Goal: Contribute content: Contribute content

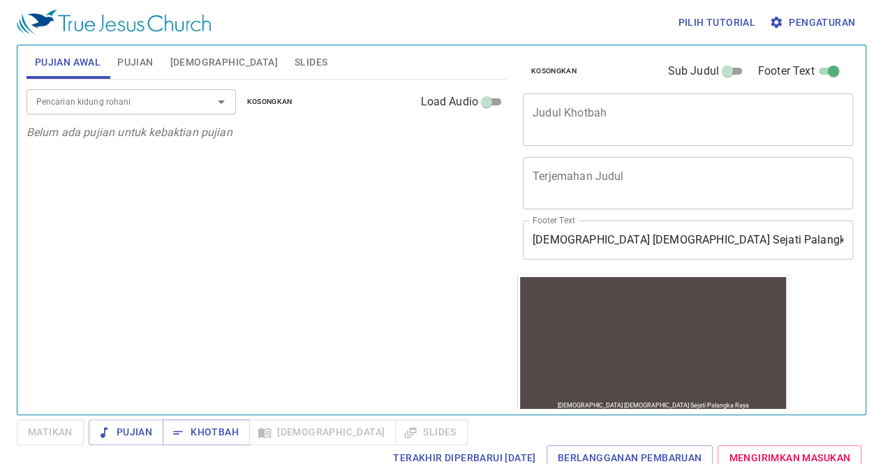
click at [294, 57] on span "Slides" at bounding box center [310, 62] width 33 height 17
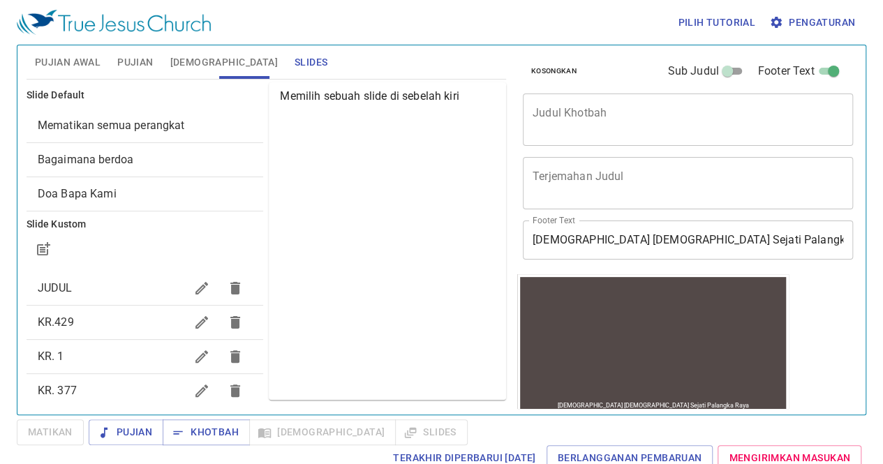
scroll to position [121, 0]
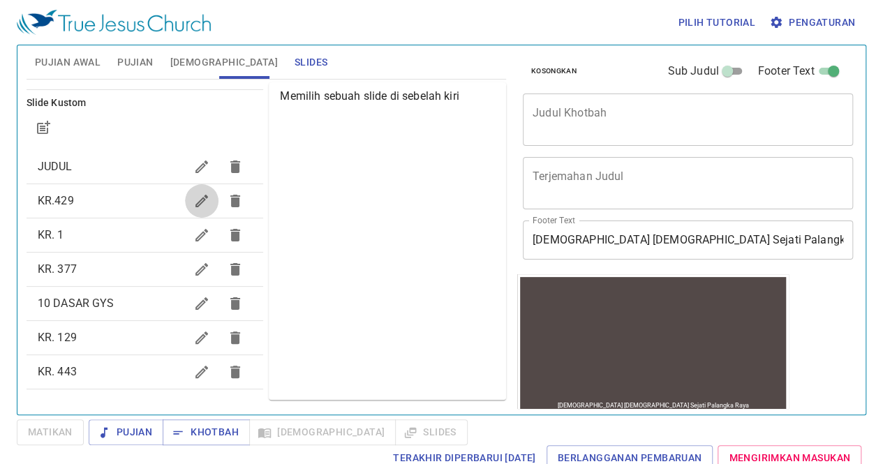
click at [193, 196] on icon "button" at bounding box center [201, 201] width 17 height 17
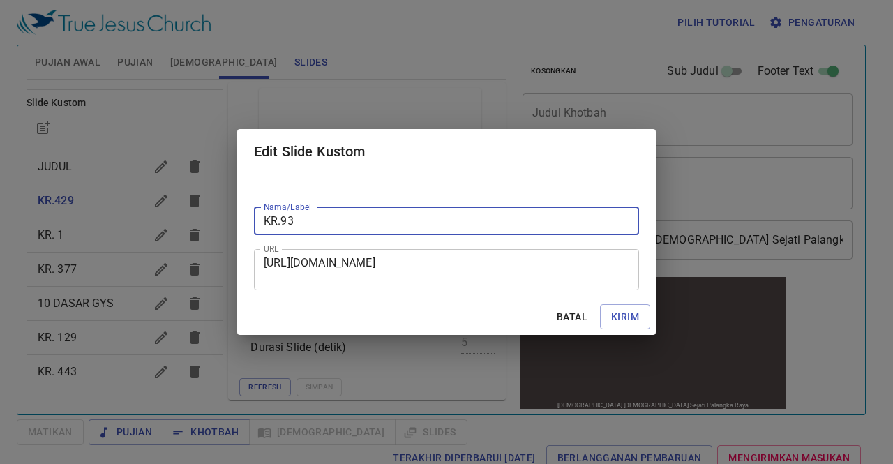
type input "KR.93"
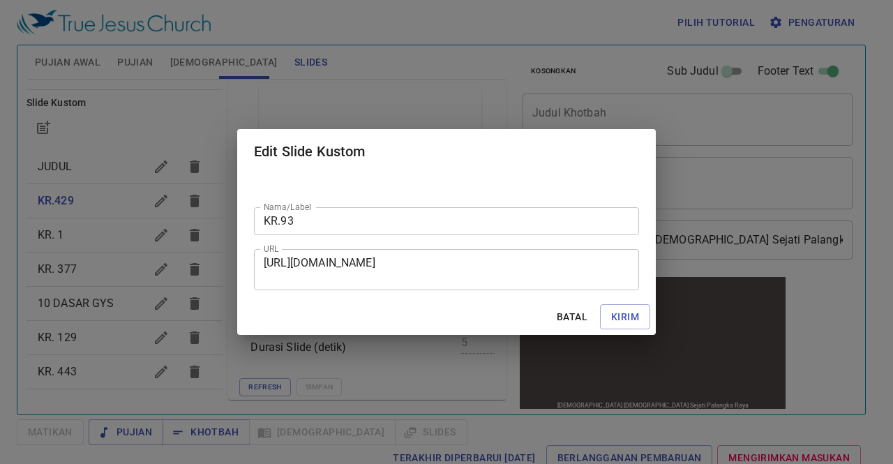
click at [264, 262] on div "[URL][DOMAIN_NAME] URL" at bounding box center [446, 269] width 385 height 41
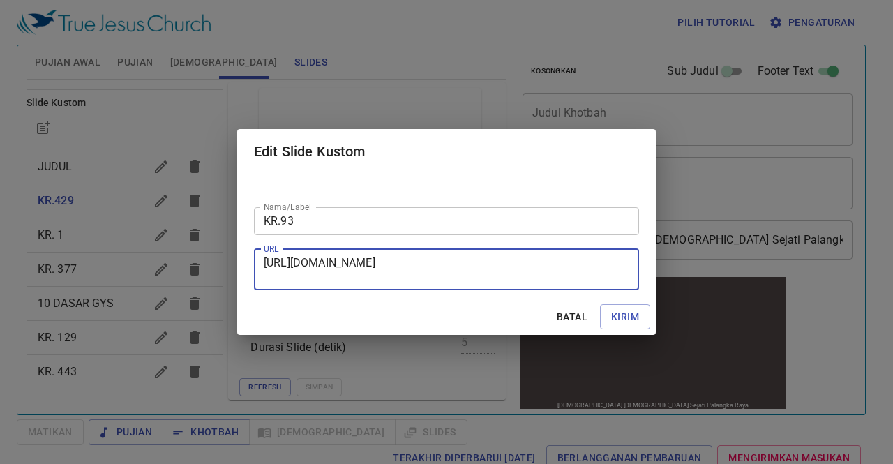
drag, startPoint x: 264, startPoint y: 262, endPoint x: 420, endPoint y: 284, distance: 157.2
click at [420, 284] on div "[URL][DOMAIN_NAME] URL" at bounding box center [446, 269] width 385 height 41
paste textarea "[URL][DOMAIN_NAME]"
type textarea "[URL][DOMAIN_NAME]"
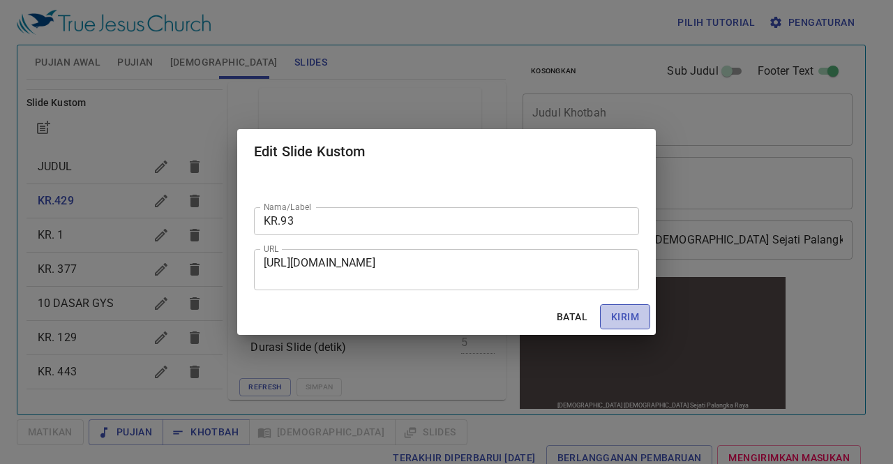
click at [618, 312] on span "Kirim" at bounding box center [625, 316] width 28 height 17
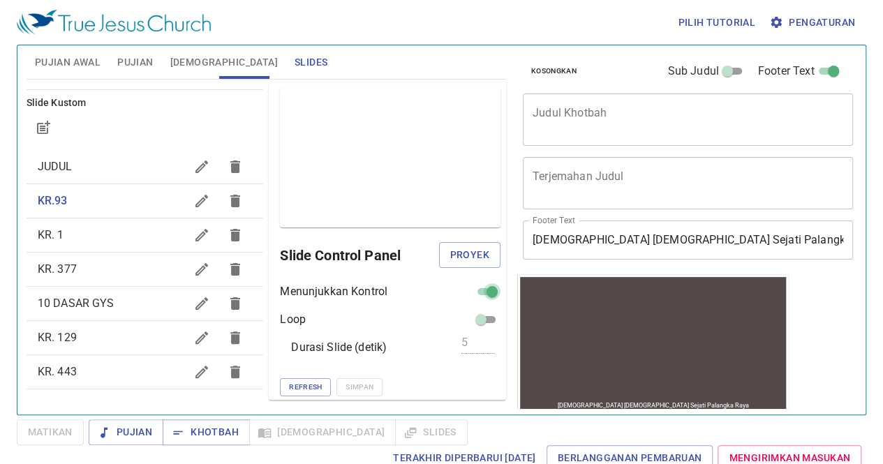
click at [473, 293] on input "checkbox" at bounding box center [492, 294] width 50 height 17
checkbox input "false"
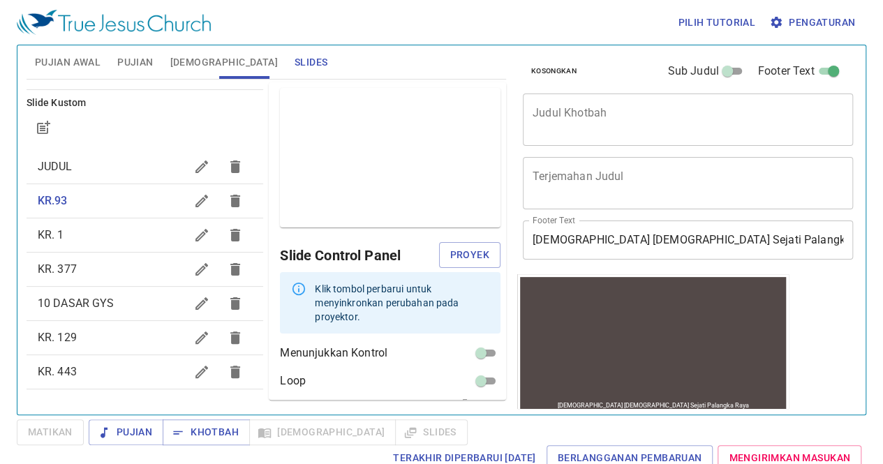
scroll to position [48, 0]
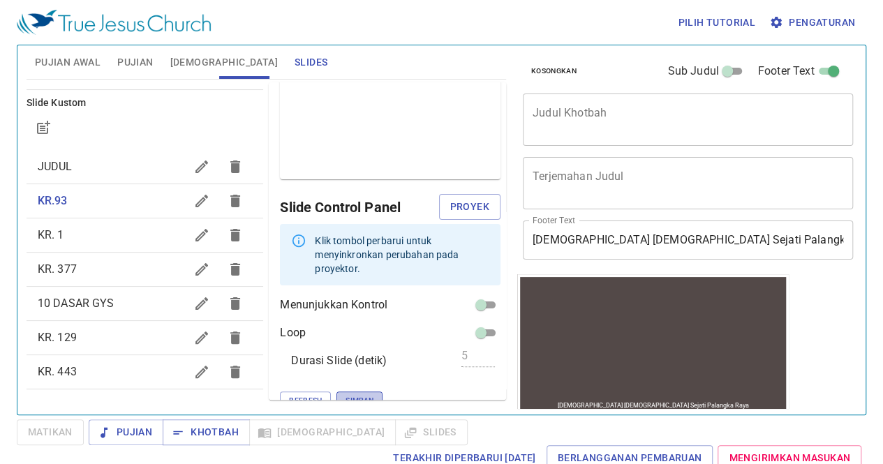
click at [345, 394] on span "Simpan" at bounding box center [359, 400] width 28 height 13
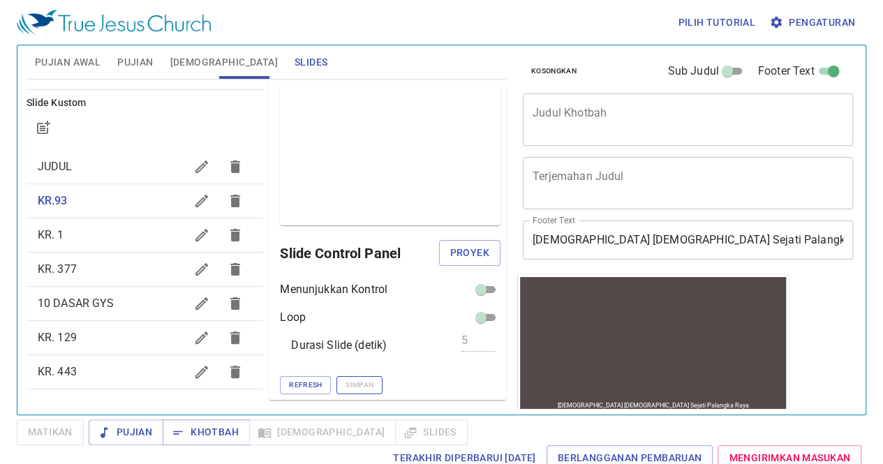
scroll to position [1, 0]
click at [193, 237] on icon "button" at bounding box center [201, 235] width 17 height 17
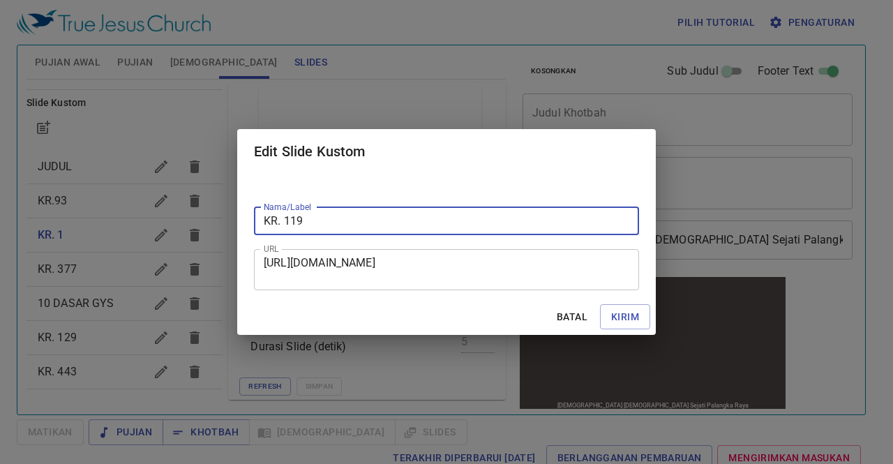
type input "KR. 119"
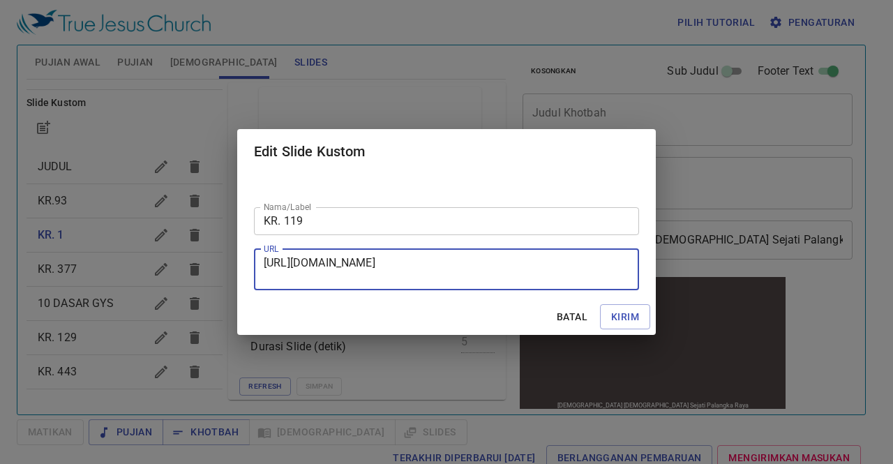
drag, startPoint x: 266, startPoint y: 260, endPoint x: 477, endPoint y: 277, distance: 212.1
click at [477, 277] on textarea "[URL][DOMAIN_NAME]" at bounding box center [447, 269] width 366 height 27
paste textarea "[URL][DOMAIN_NAME]"
type textarea "[URL][DOMAIN_NAME]"
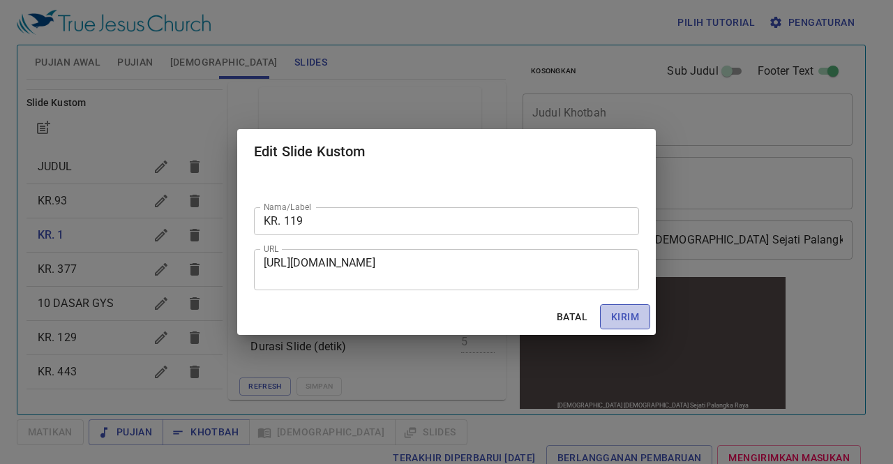
click at [629, 316] on span "Kirim" at bounding box center [625, 316] width 28 height 17
checkbox input "true"
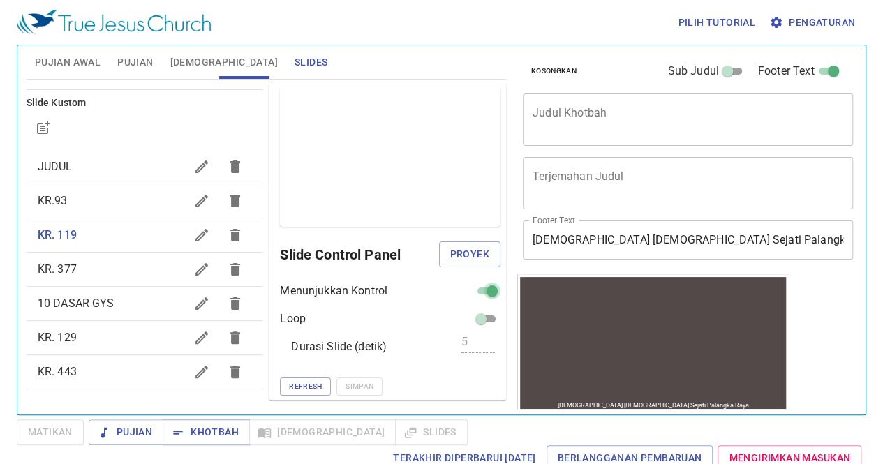
click at [478, 292] on input "checkbox" at bounding box center [492, 293] width 50 height 17
checkbox input "false"
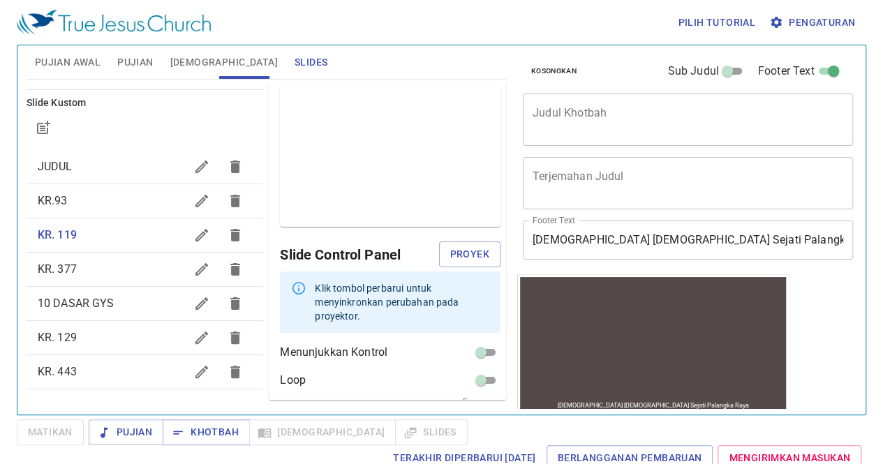
scroll to position [48, 0]
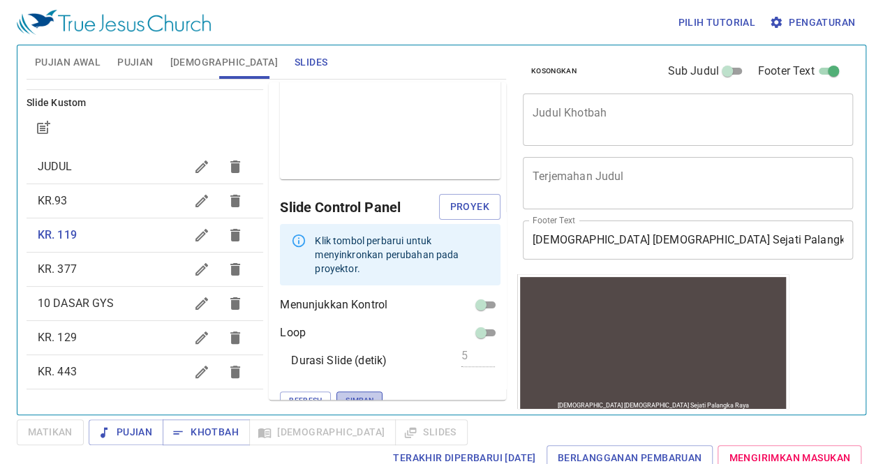
click at [345, 394] on span "Simpan" at bounding box center [359, 400] width 28 height 13
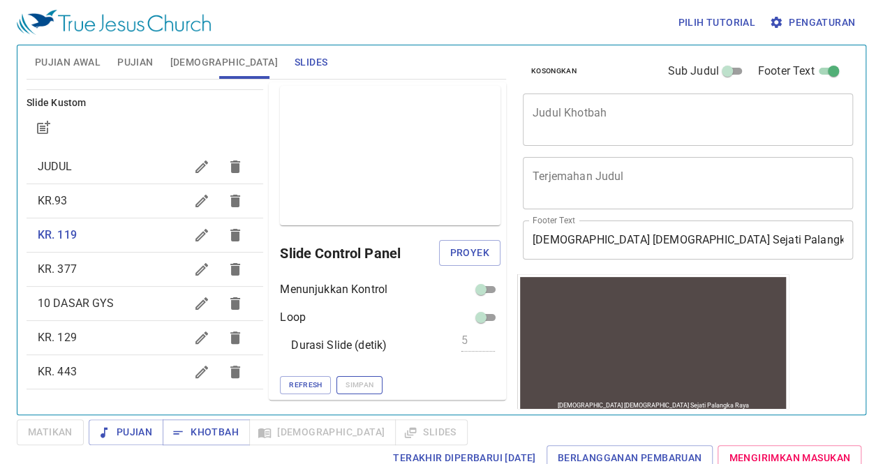
scroll to position [1, 0]
click at [185, 282] on button "button" at bounding box center [201, 269] width 33 height 33
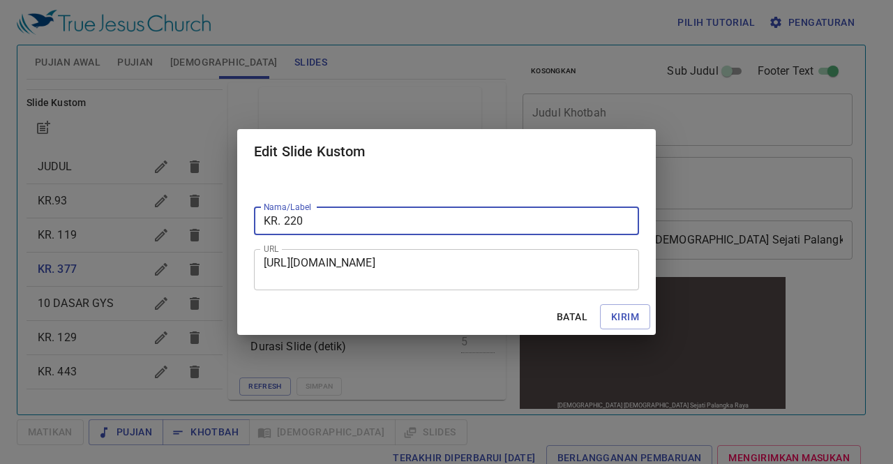
type input "KR. 220"
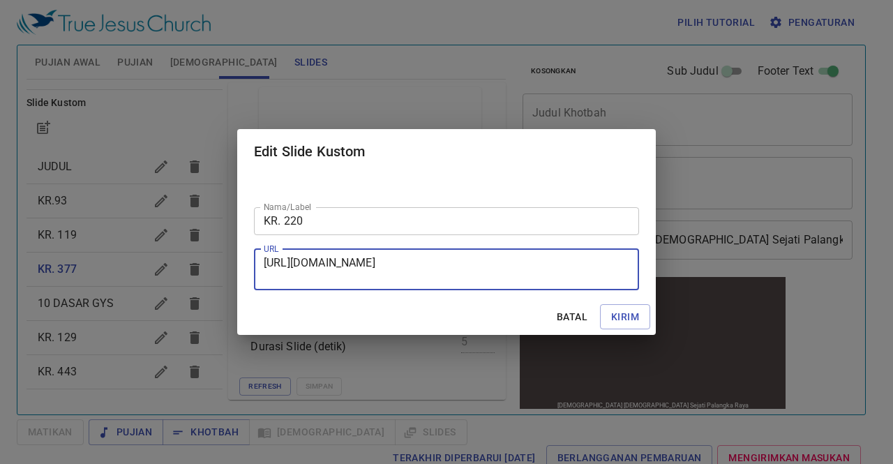
drag, startPoint x: 265, startPoint y: 261, endPoint x: 497, endPoint y: 283, distance: 232.6
click at [497, 283] on div "[URL][DOMAIN_NAME] URL" at bounding box center [446, 269] width 385 height 41
paste textarea "[URL][DOMAIN_NAME]"
type textarea "[URL][DOMAIN_NAME]"
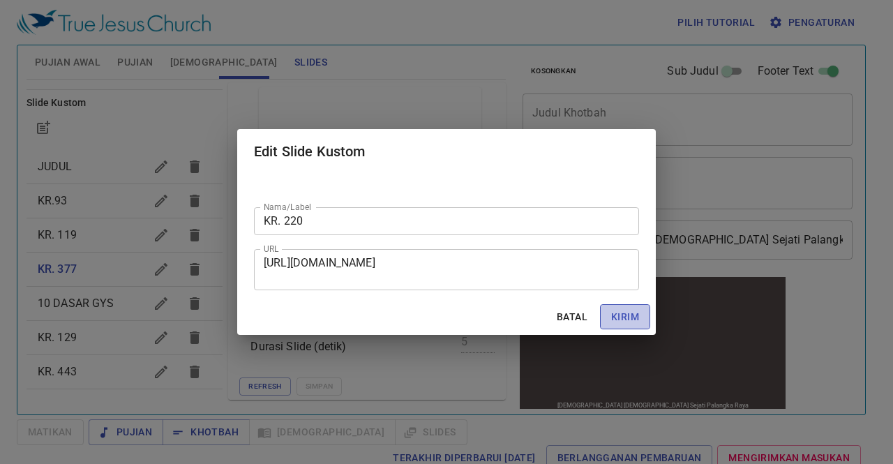
click at [635, 315] on span "Kirim" at bounding box center [625, 316] width 28 height 17
checkbox input "true"
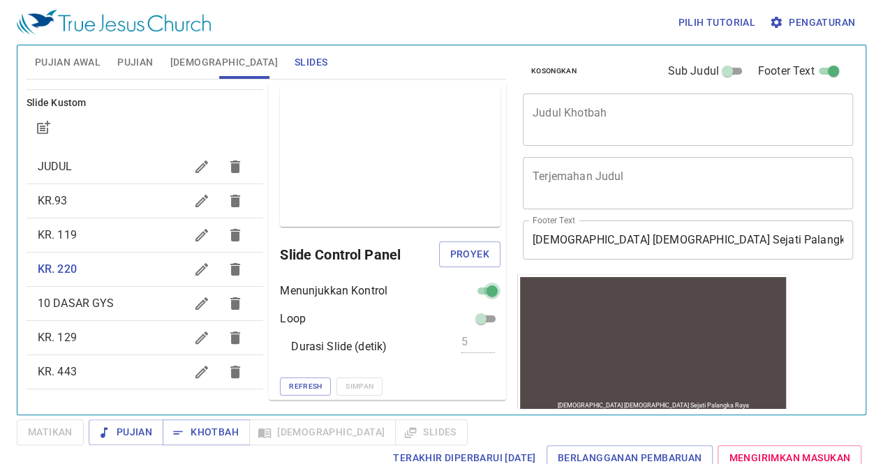
click at [483, 290] on input "checkbox" at bounding box center [492, 293] width 50 height 17
checkbox input "false"
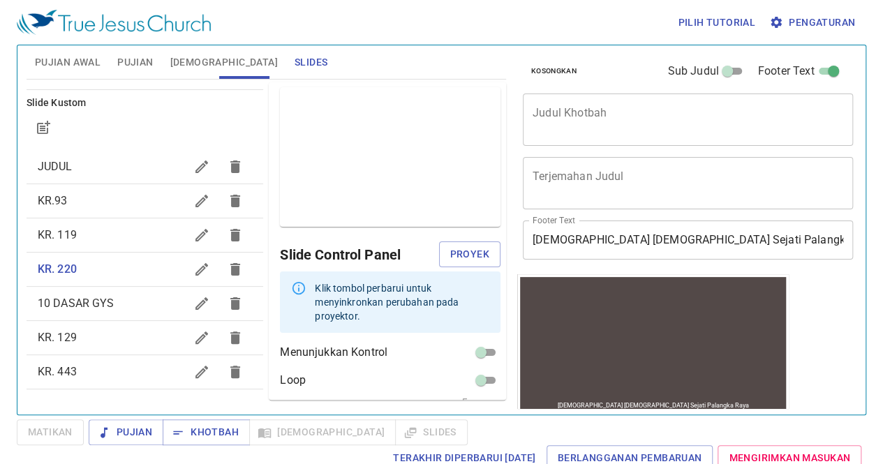
scroll to position [48, 0]
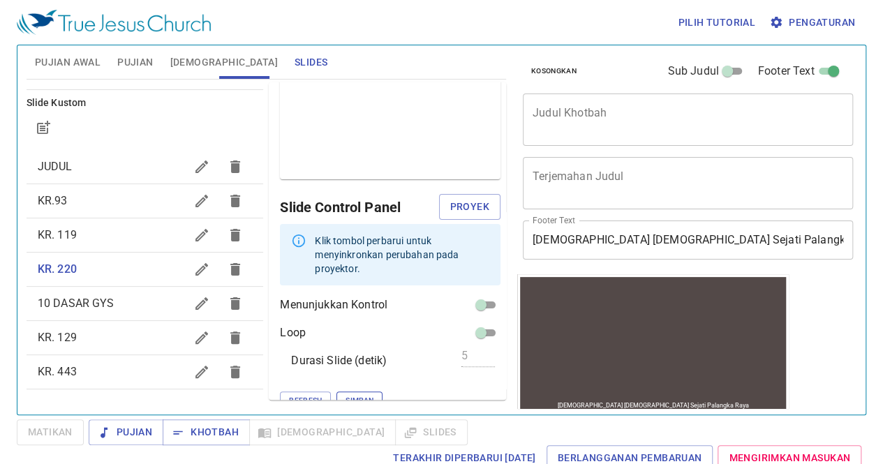
click at [345, 394] on span "Simpan" at bounding box center [359, 400] width 28 height 13
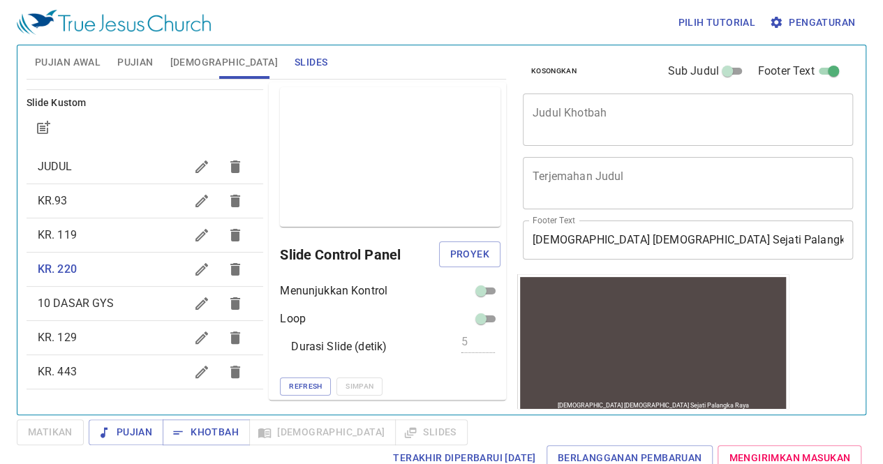
scroll to position [0, 0]
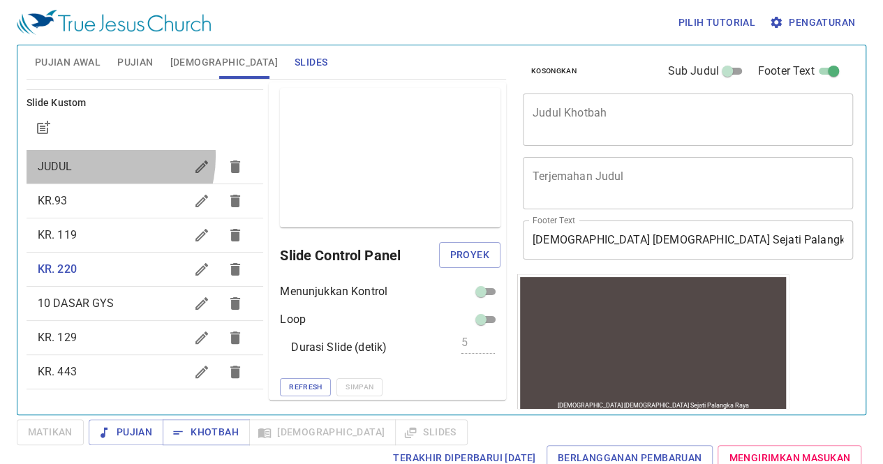
click at [93, 156] on div "JUDUL" at bounding box center [145, 166] width 237 height 33
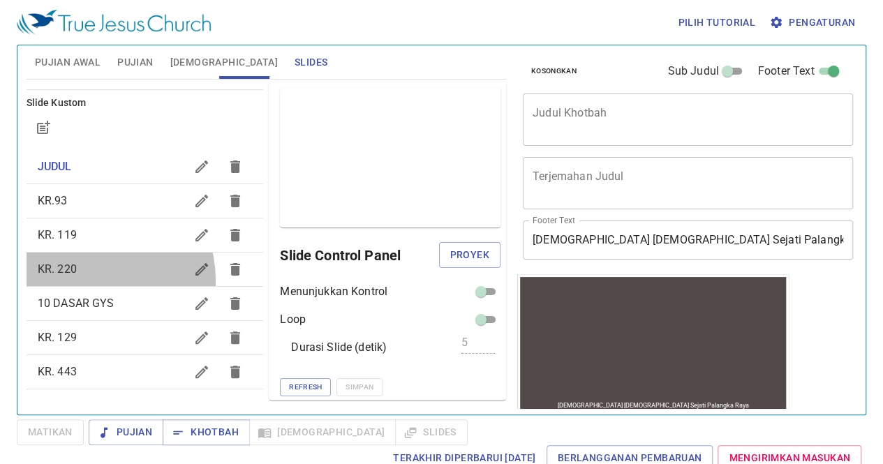
click at [87, 280] on div "KR. 220" at bounding box center [145, 269] width 237 height 33
